Goal: Check status: Check status

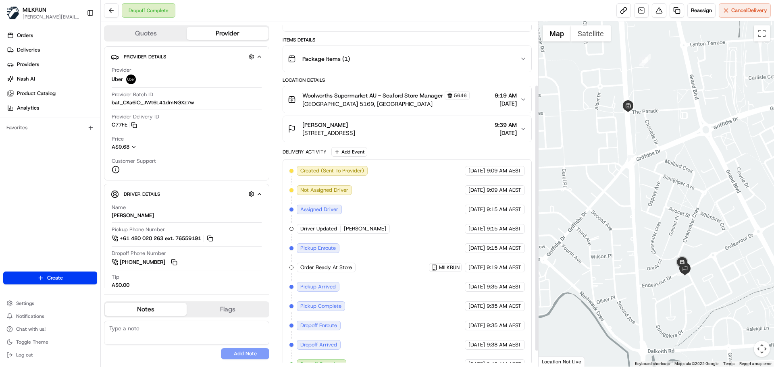
scroll to position [102, 0]
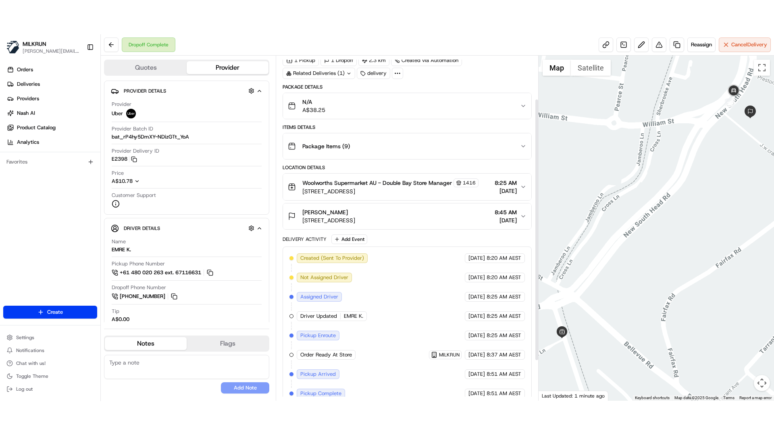
scroll to position [109, 0]
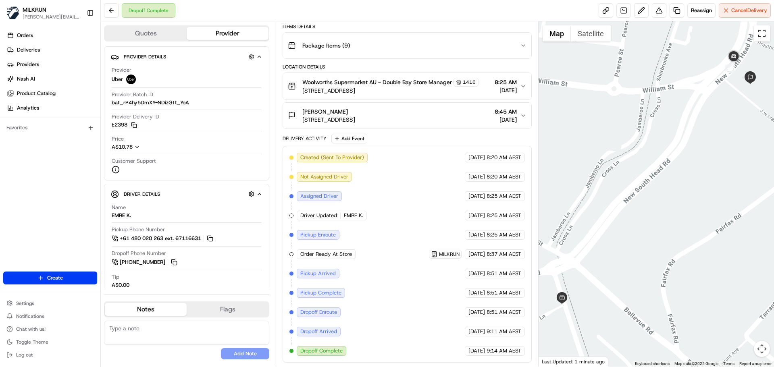
click at [762, 35] on button "Toggle fullscreen view" at bounding box center [762, 33] width 16 height 16
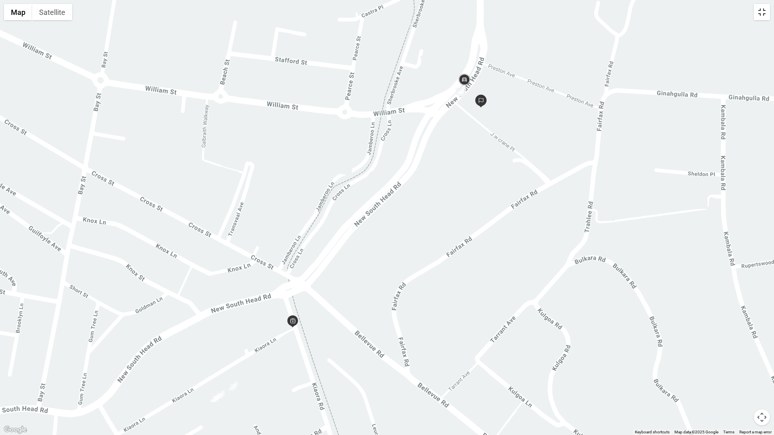
click at [760, 12] on button "Toggle fullscreen view" at bounding box center [762, 12] width 16 height 16
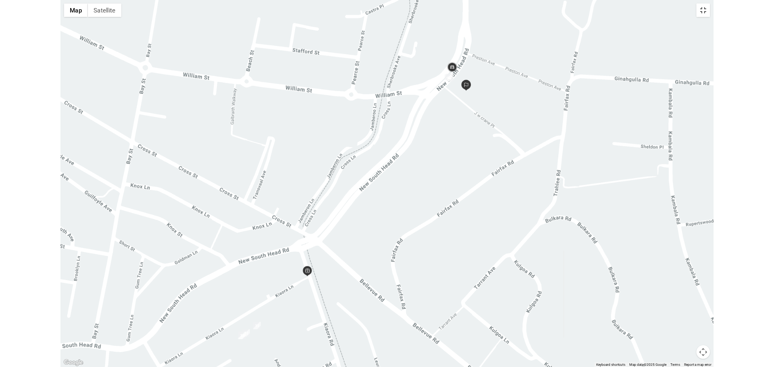
scroll to position [109, 0]
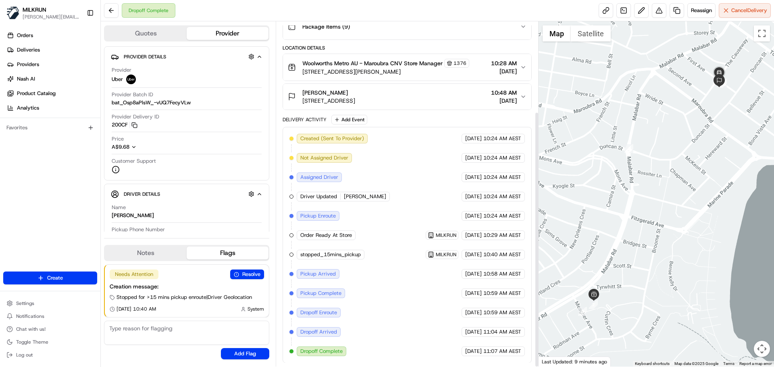
scroll to position [121, 0]
